Goal: Task Accomplishment & Management: Manage account settings

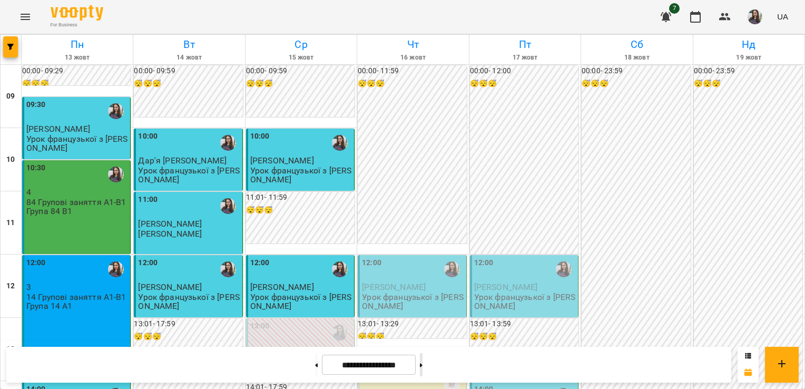
click at [423, 367] on button at bounding box center [421, 364] width 3 height 23
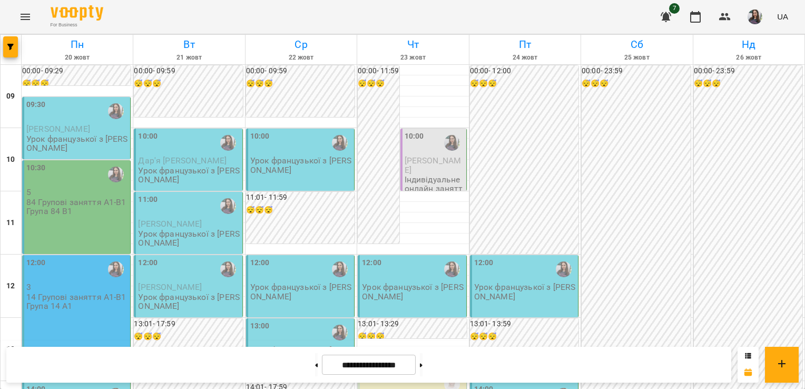
scroll to position [583, 0]
click at [315, 370] on button at bounding box center [316, 364] width 3 height 23
type input "**********"
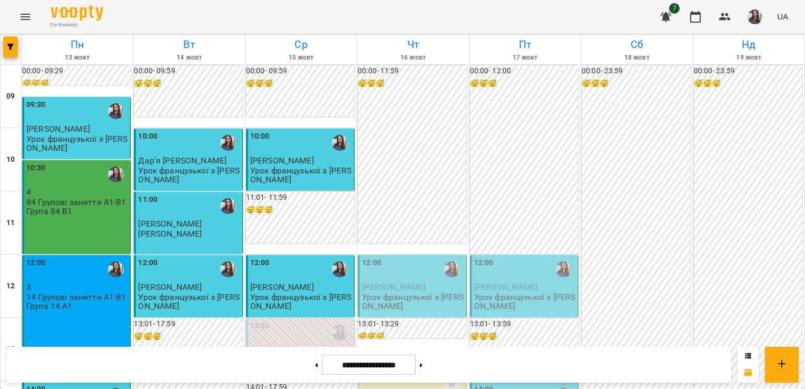
scroll to position [485, 0]
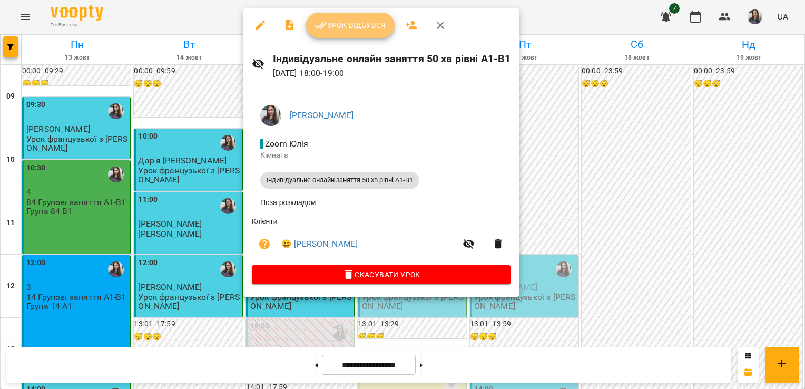
click at [362, 28] on span "Урок відбувся" at bounding box center [351, 25] width 72 height 13
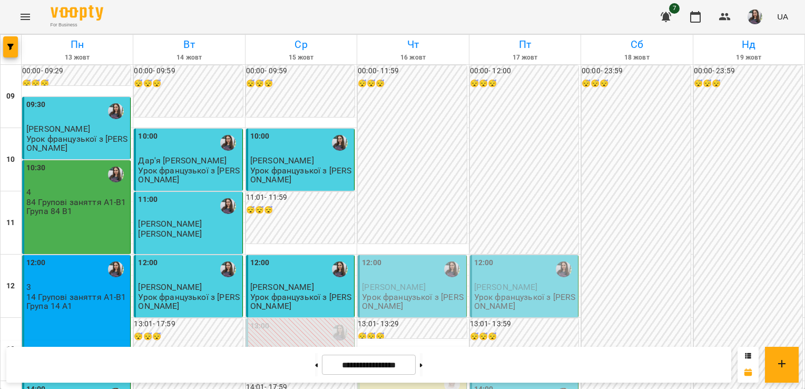
scroll to position [490, 0]
